Goal: Download file/media

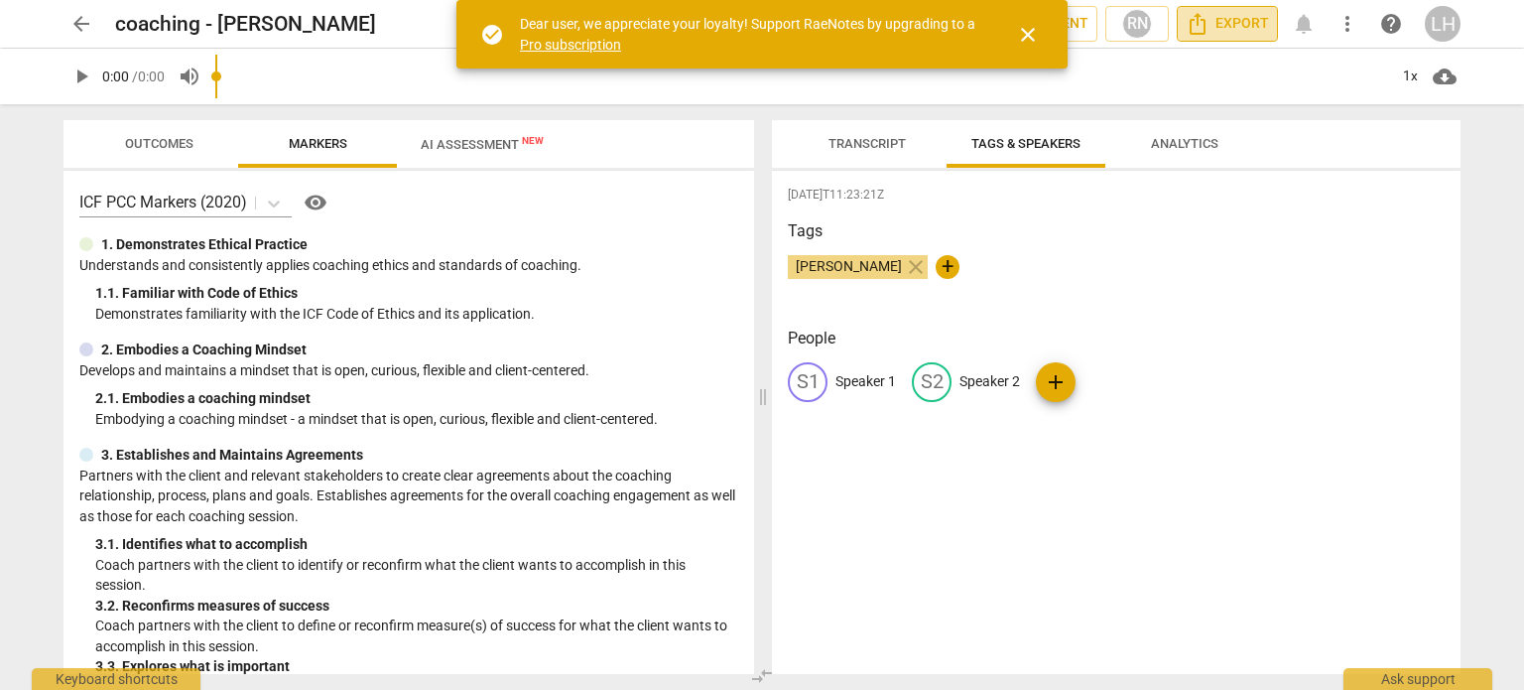
click at [1237, 18] on span "Export" at bounding box center [1227, 24] width 83 height 24
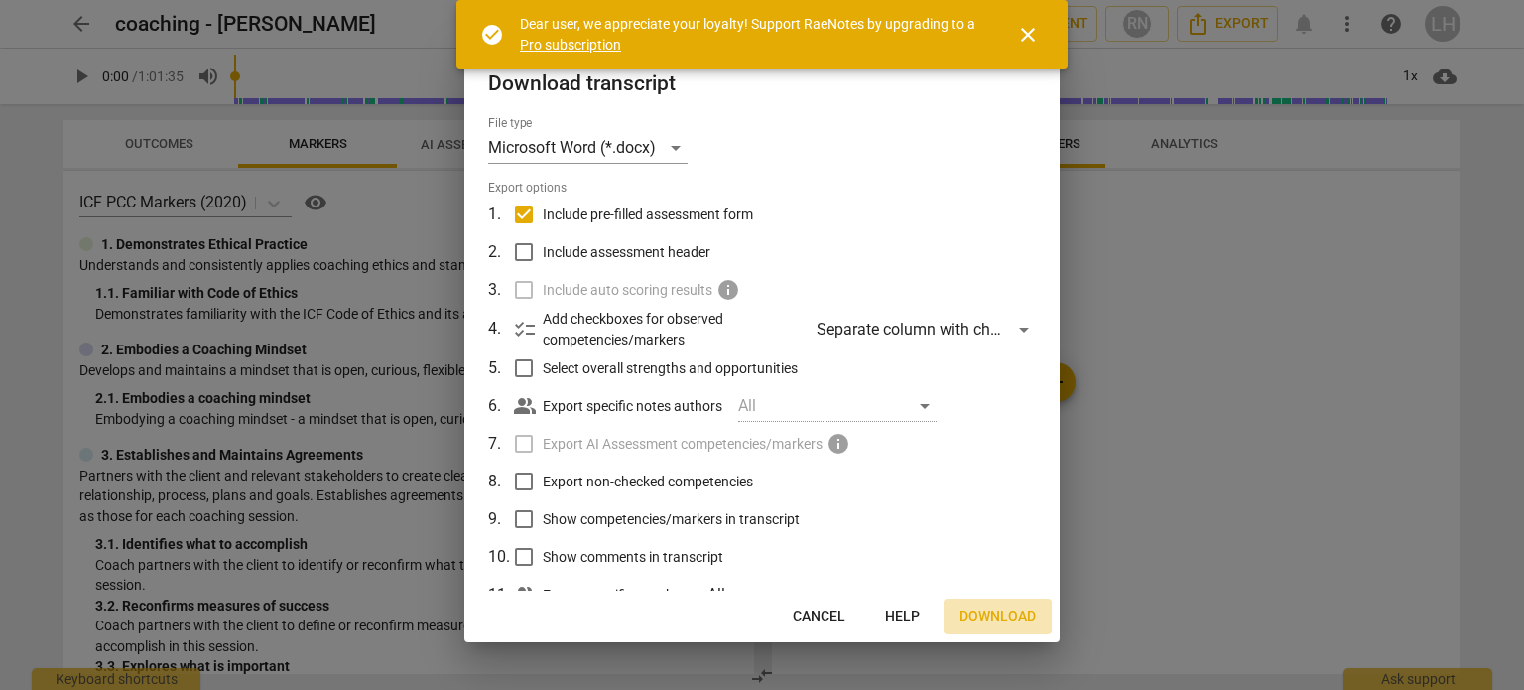
click at [1007, 611] on span "Download" at bounding box center [998, 616] width 76 height 20
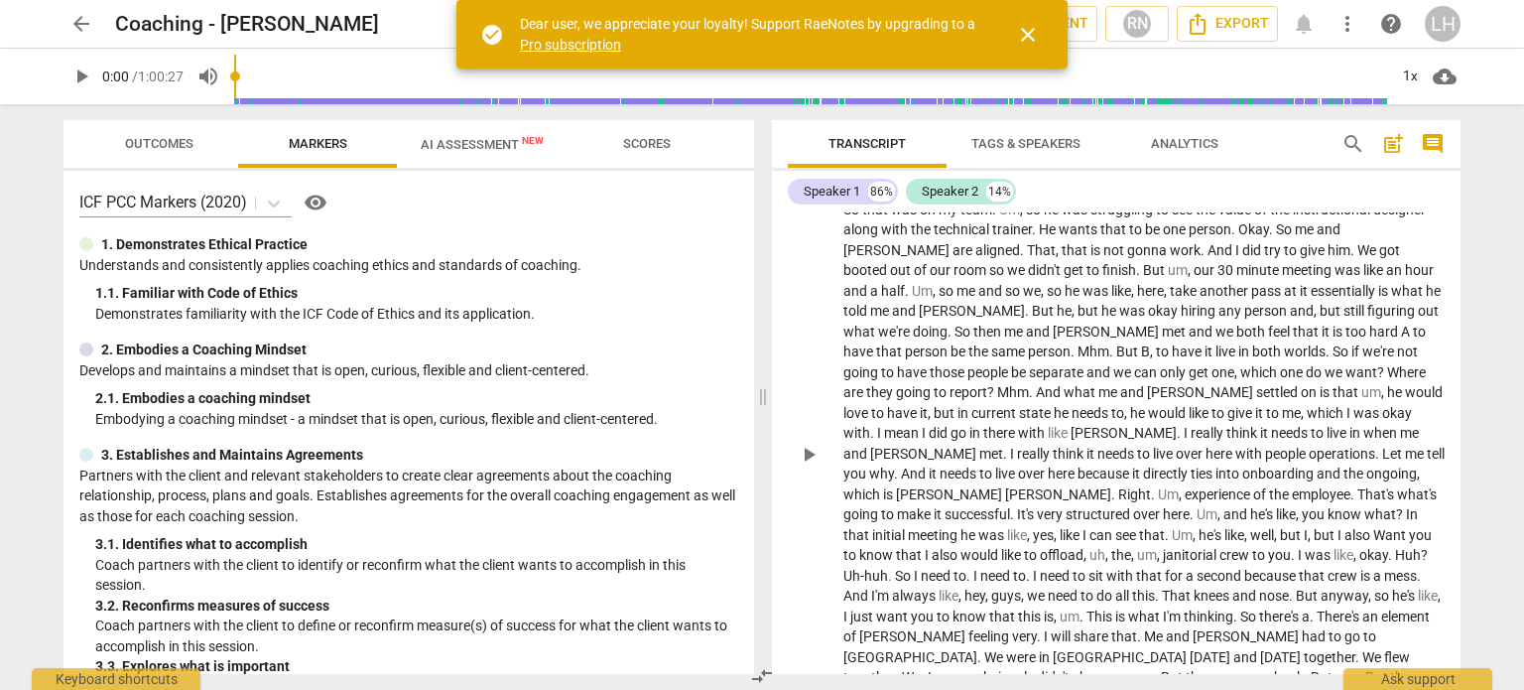
scroll to position [1786, 0]
